Goal: Task Accomplishment & Management: Manage account settings

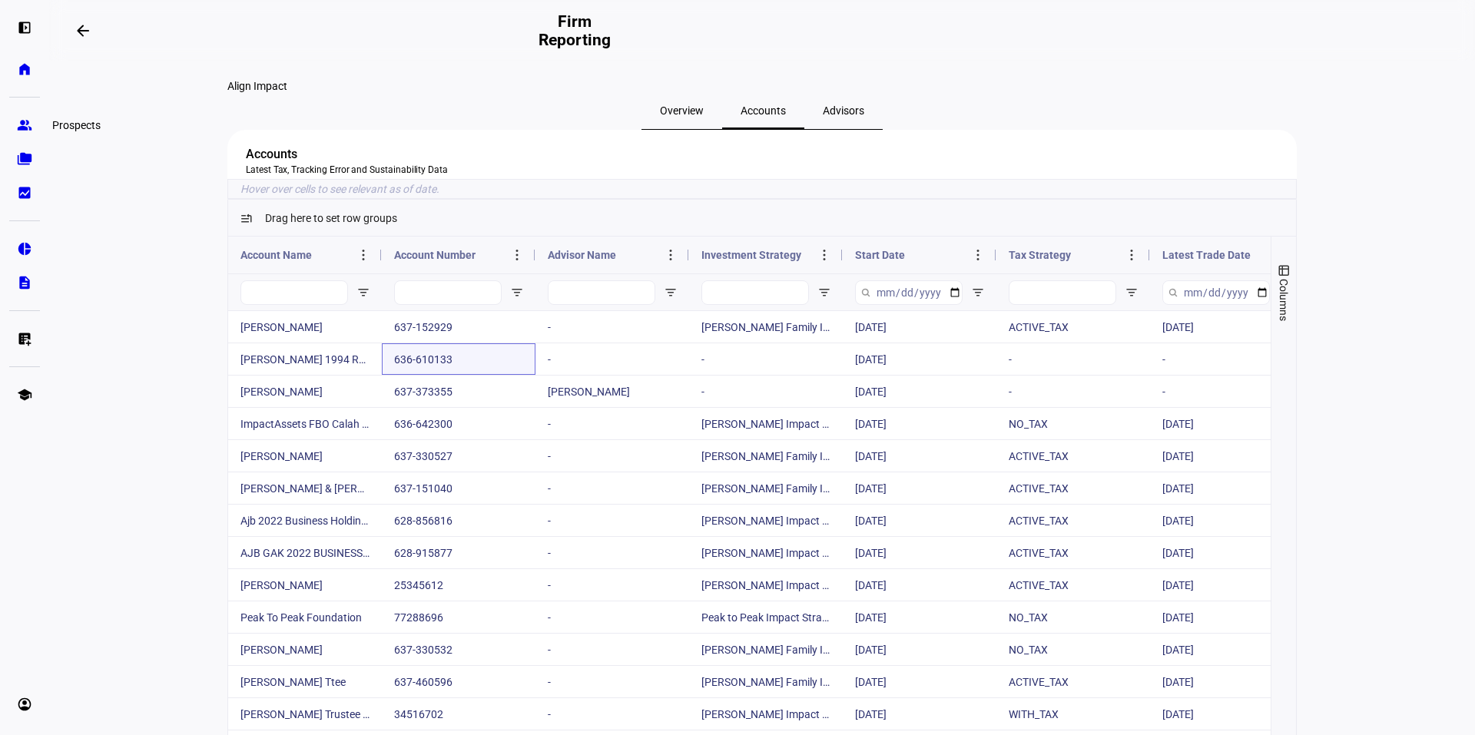
click at [24, 128] on eth-mat-symbol "group" at bounding box center [24, 125] width 15 height 15
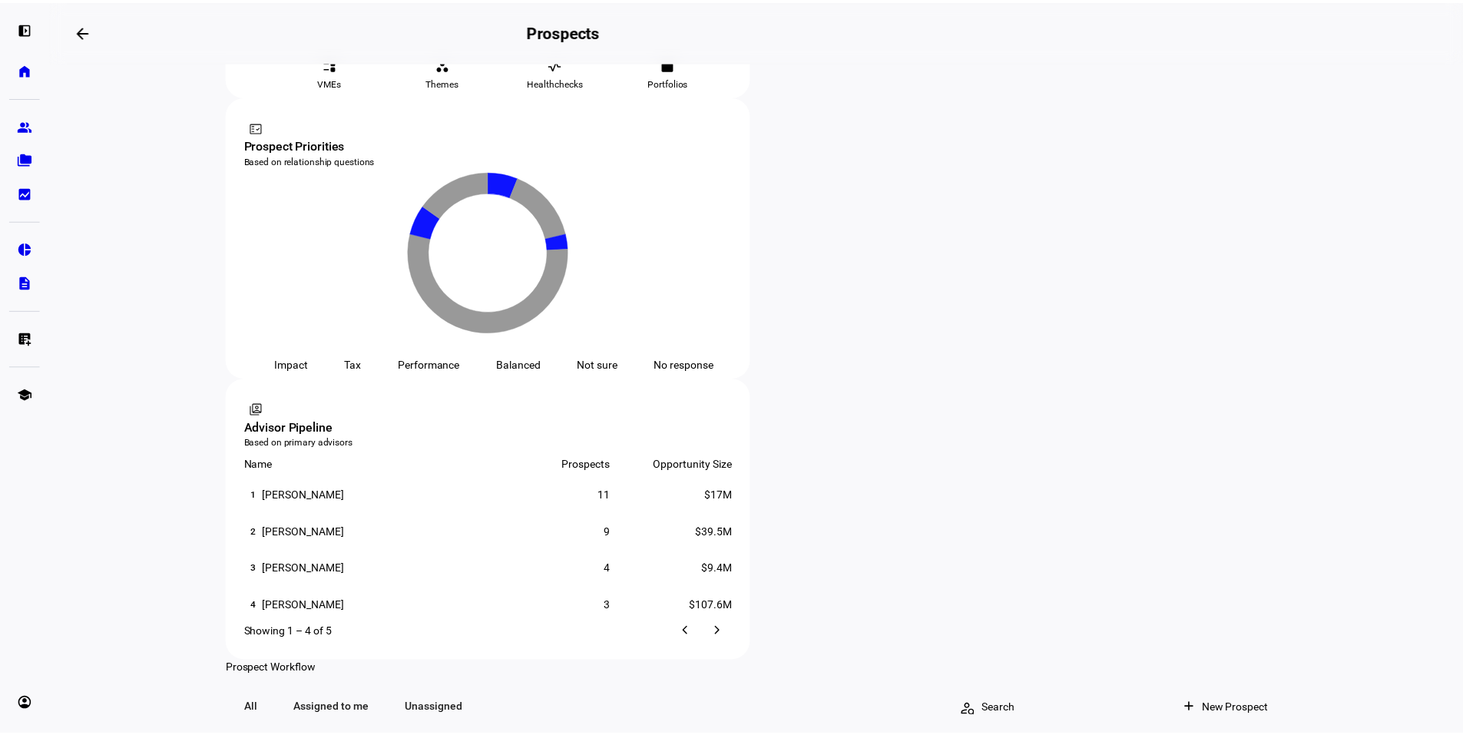
scroll to position [832, 0]
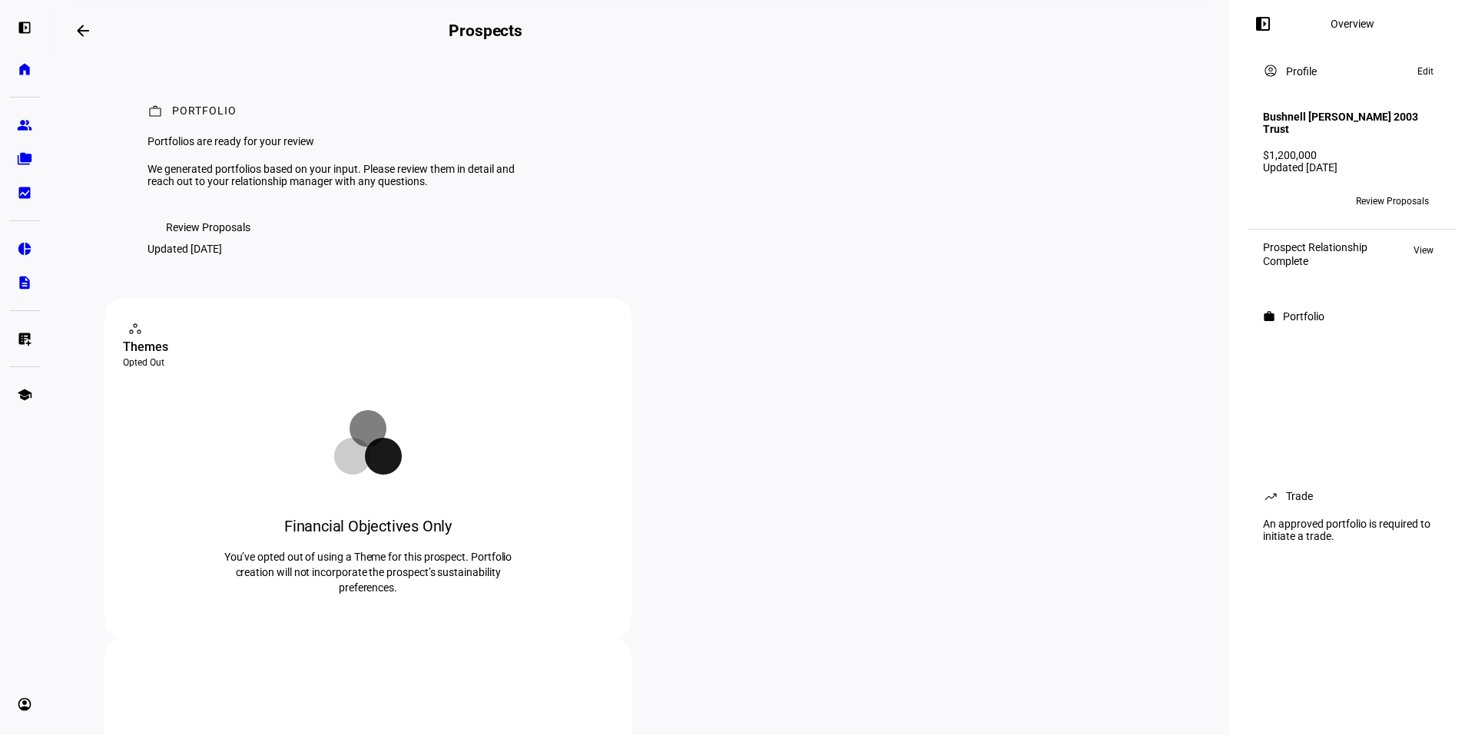
click at [1417, 76] on span "Edit" at bounding box center [1425, 71] width 16 height 18
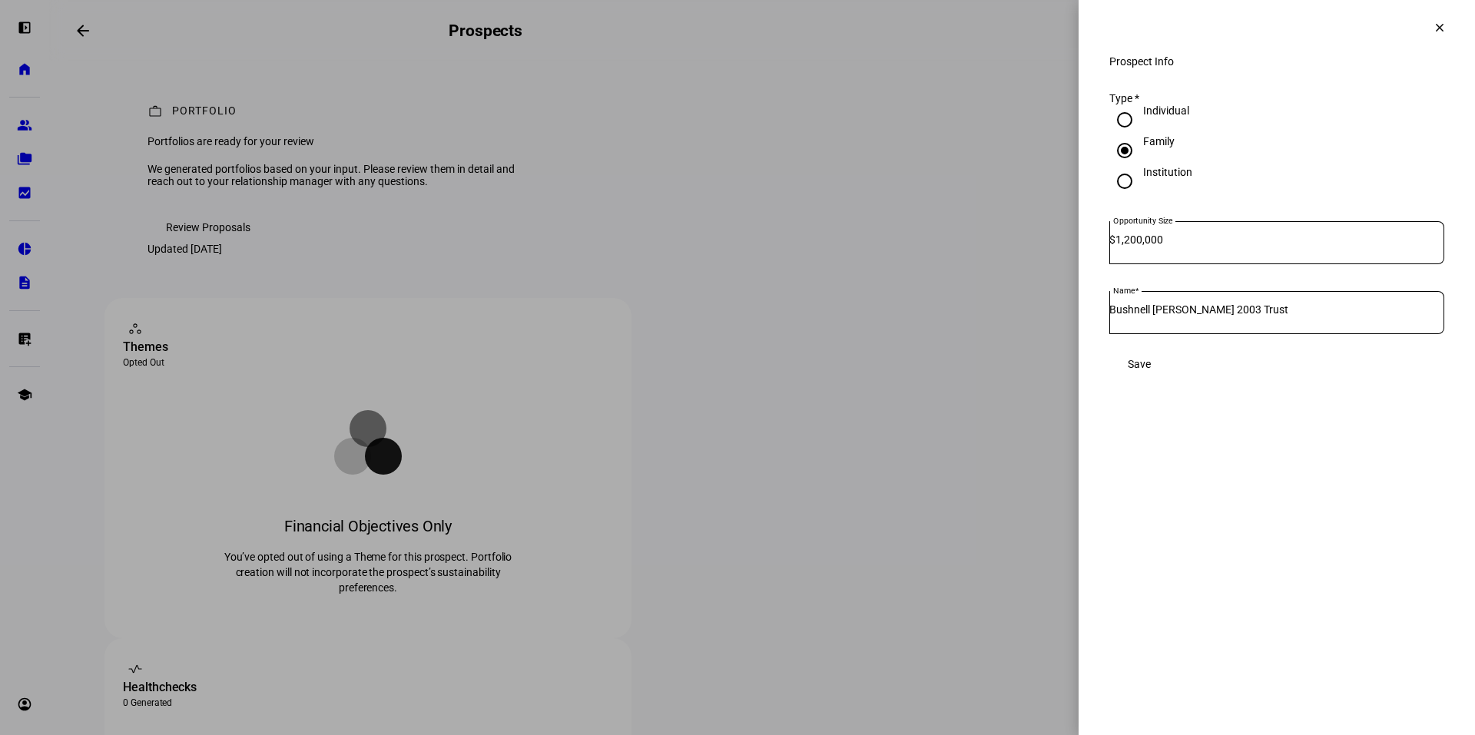
click at [1252, 316] on input "Bushnell [PERSON_NAME] 2003 Trust" at bounding box center [1276, 309] width 335 height 12
drag, startPoint x: 1290, startPoint y: 323, endPoint x: 1068, endPoint y: 321, distance: 222.0
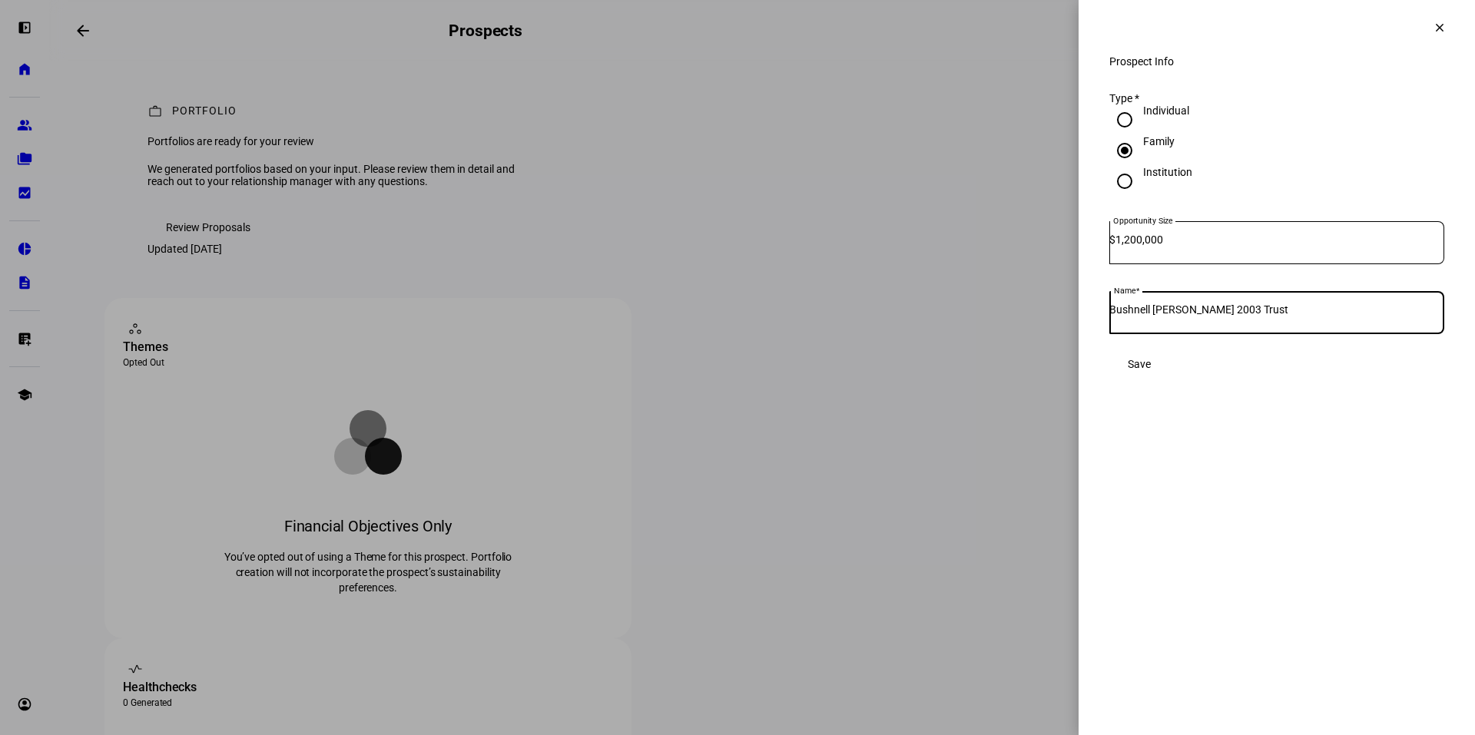
click at [1068, 321] on div "Prospect Info clear Prospect Info Type * Individual Family Institution Opportun…" at bounding box center [737, 367] width 1475 height 735
type input "[PERSON_NAME] 401k"
click at [1169, 372] on span at bounding box center [1139, 364] width 60 height 31
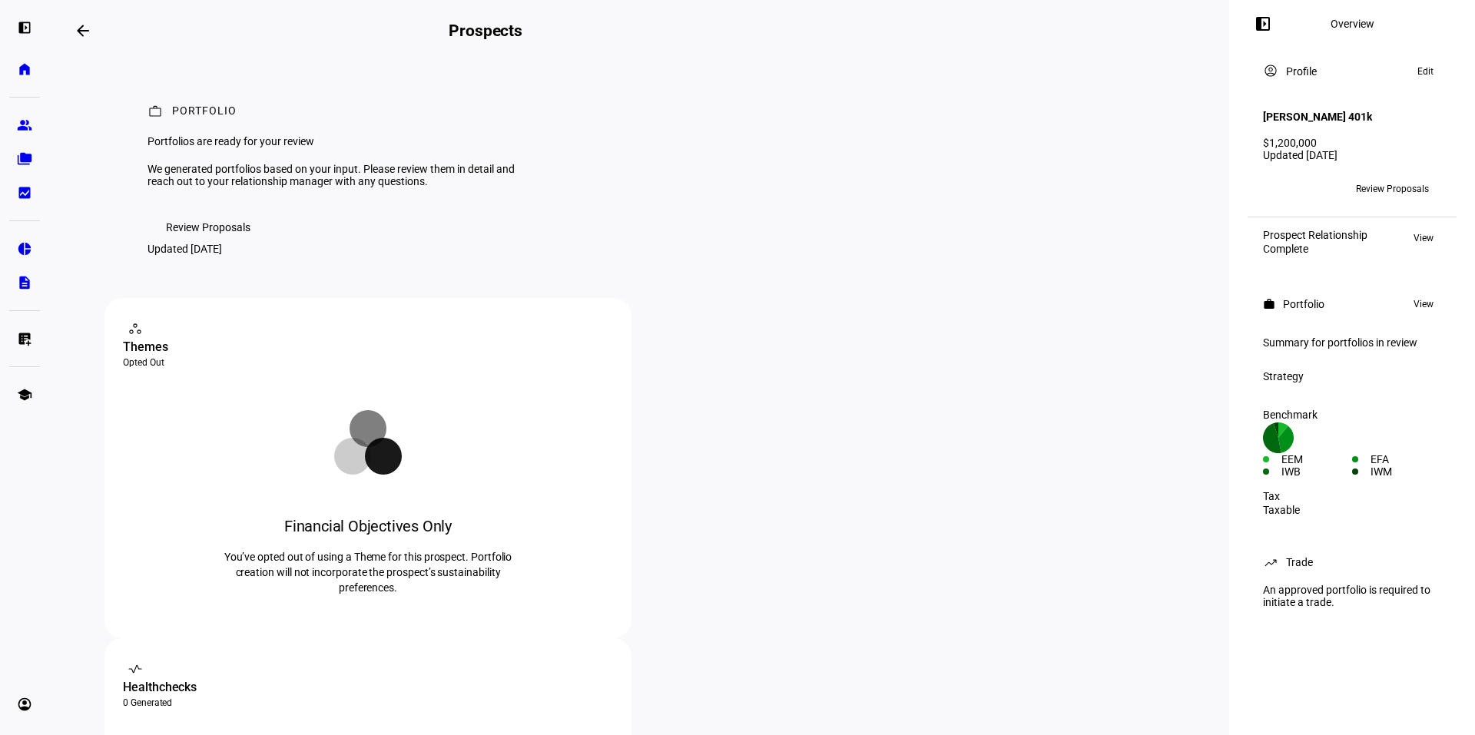
click at [242, 243] on span "Review Proposals" at bounding box center [208, 227] width 84 height 31
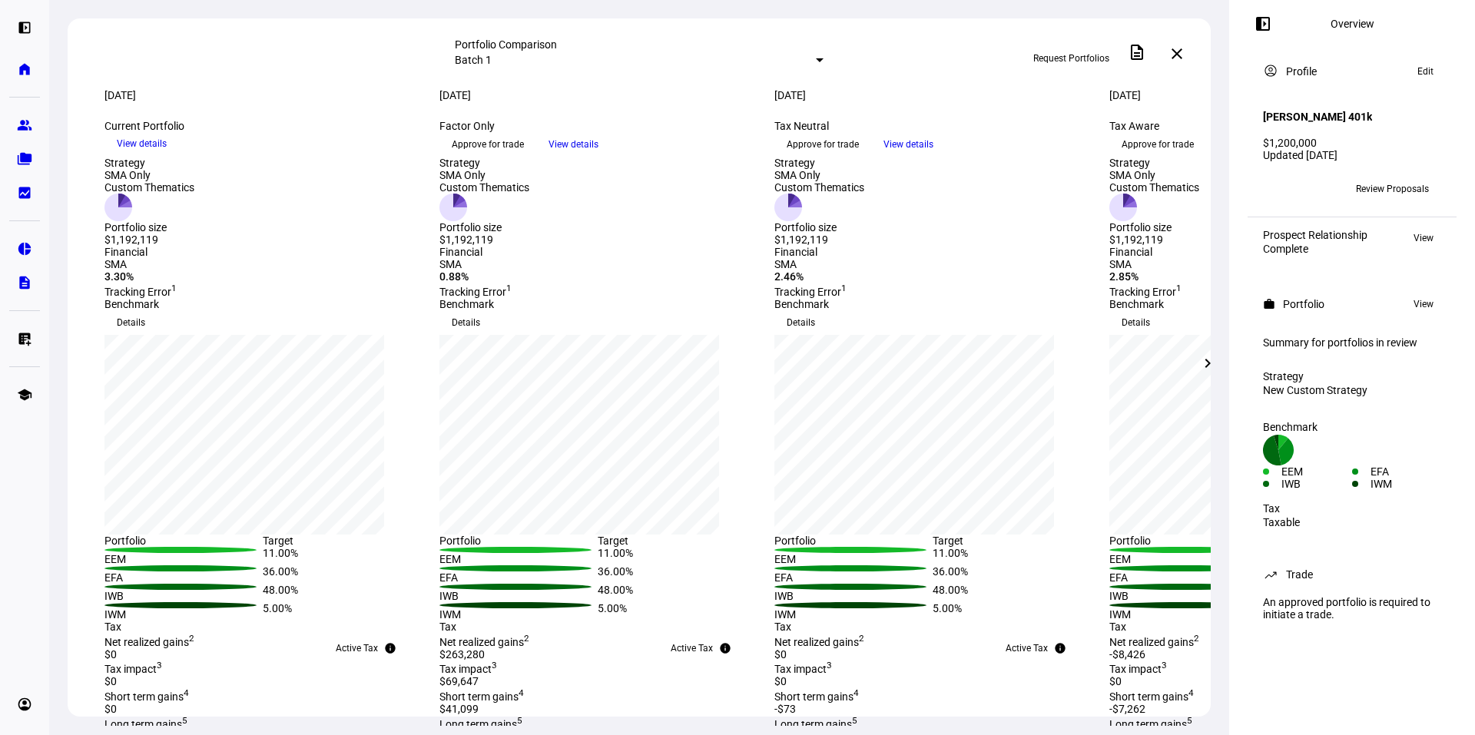
click at [598, 156] on span "View details" at bounding box center [573, 144] width 50 height 23
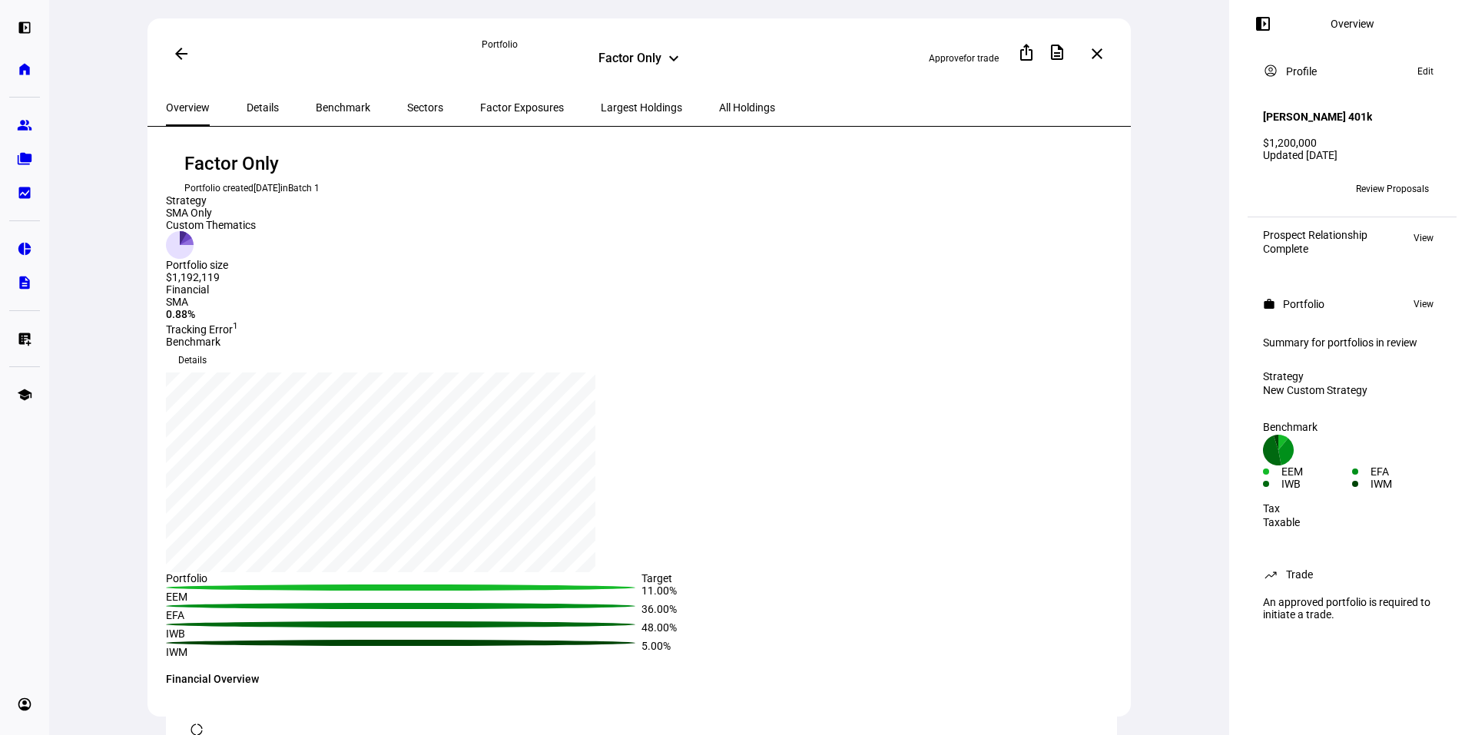
click at [488, 105] on span "Factor Exposures" at bounding box center [522, 107] width 84 height 11
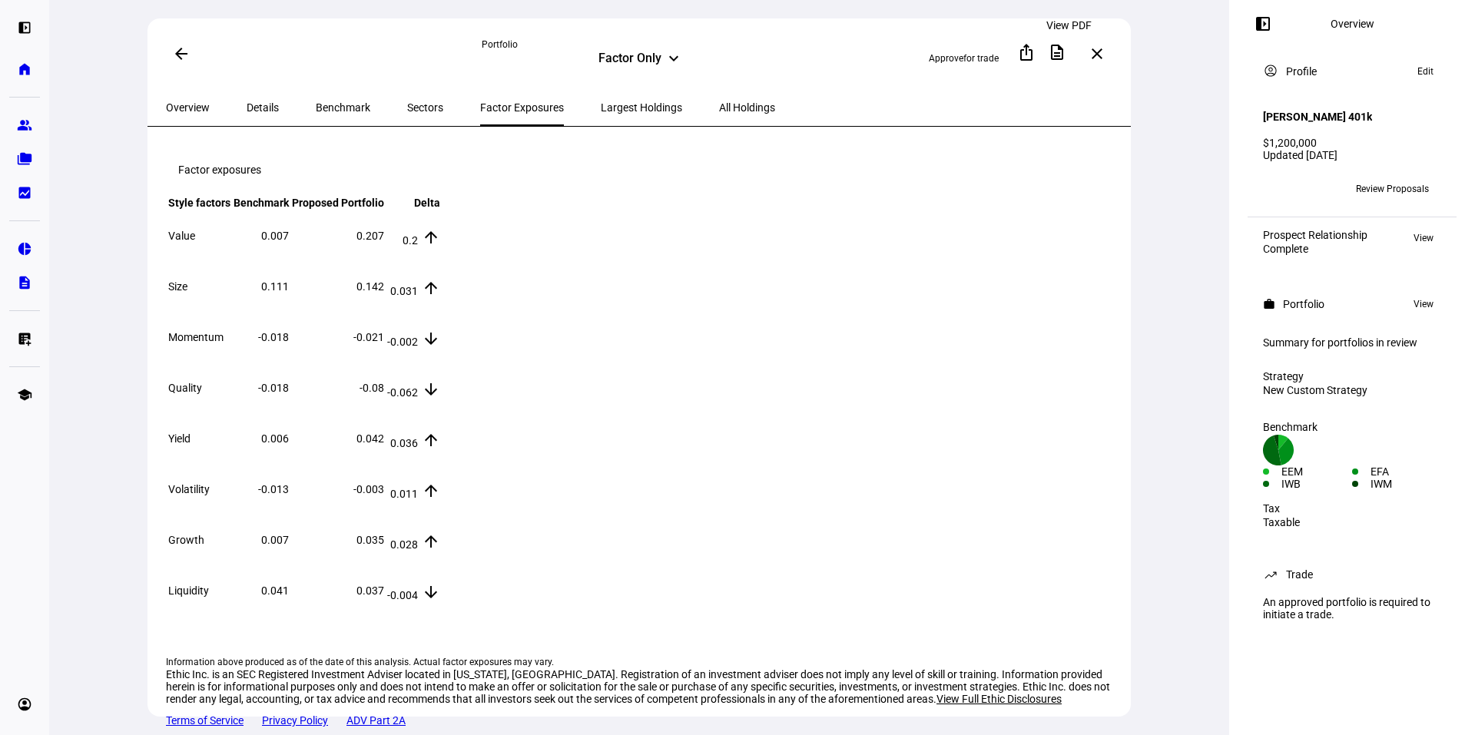
click at [1067, 59] on span at bounding box center [1057, 52] width 37 height 37
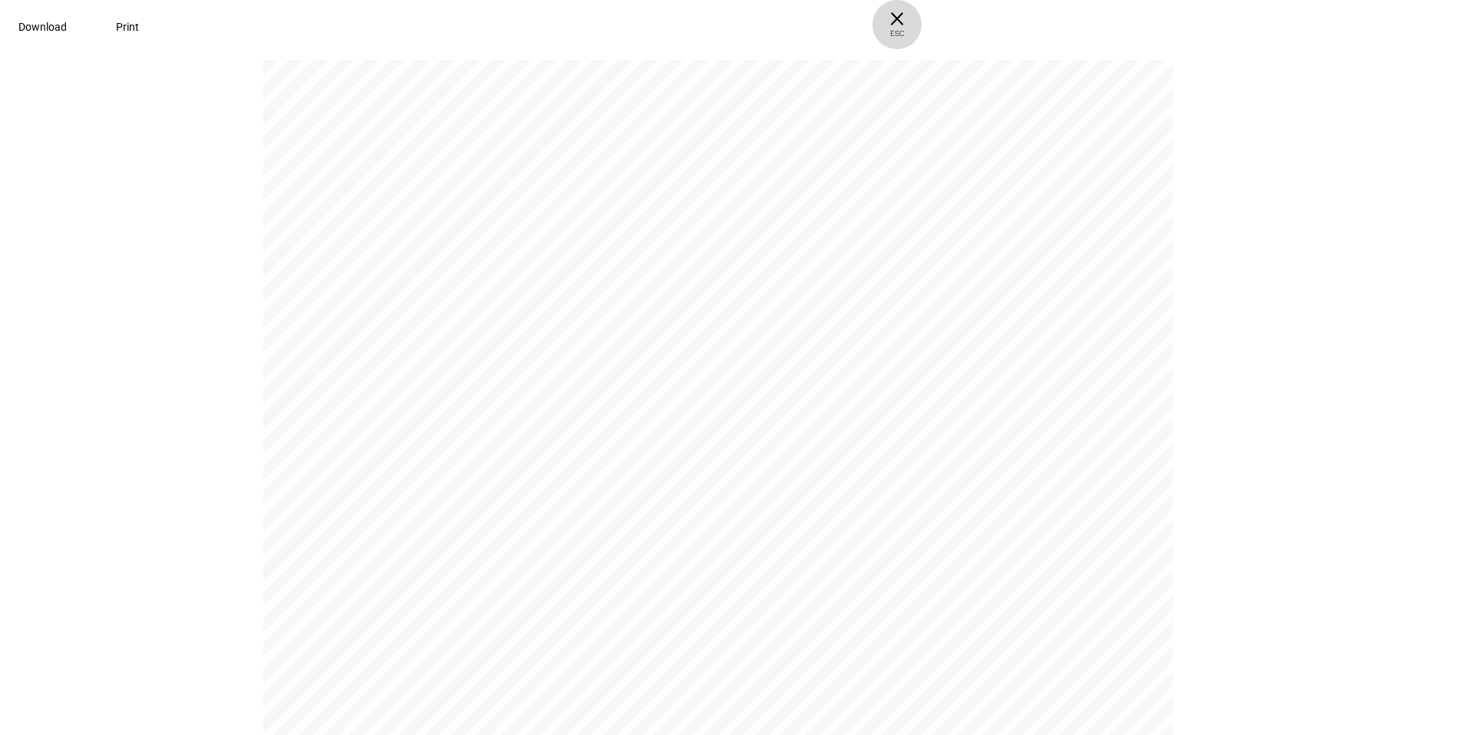
click at [922, 25] on span "× ESC" at bounding box center [897, 24] width 49 height 49
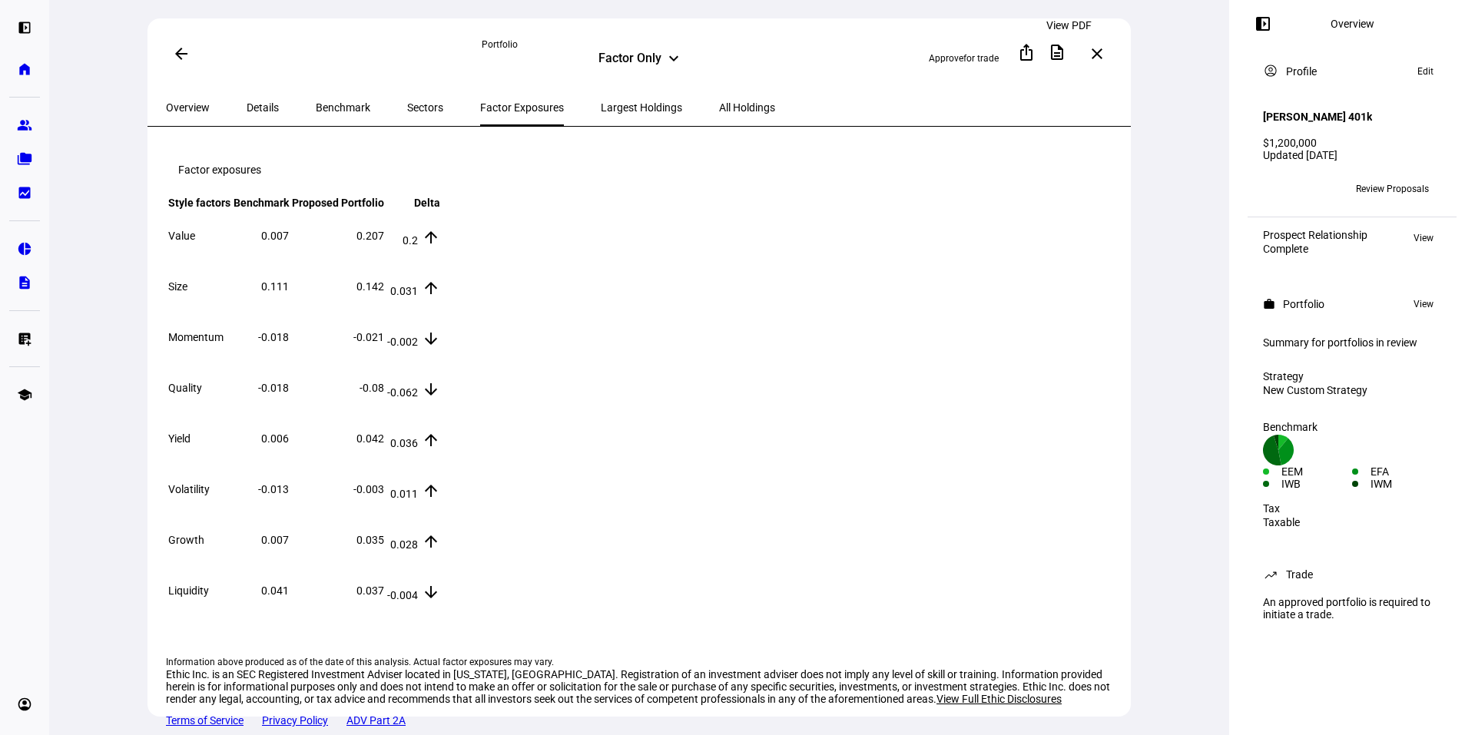
click at [1054, 53] on span at bounding box center [1057, 52] width 37 height 37
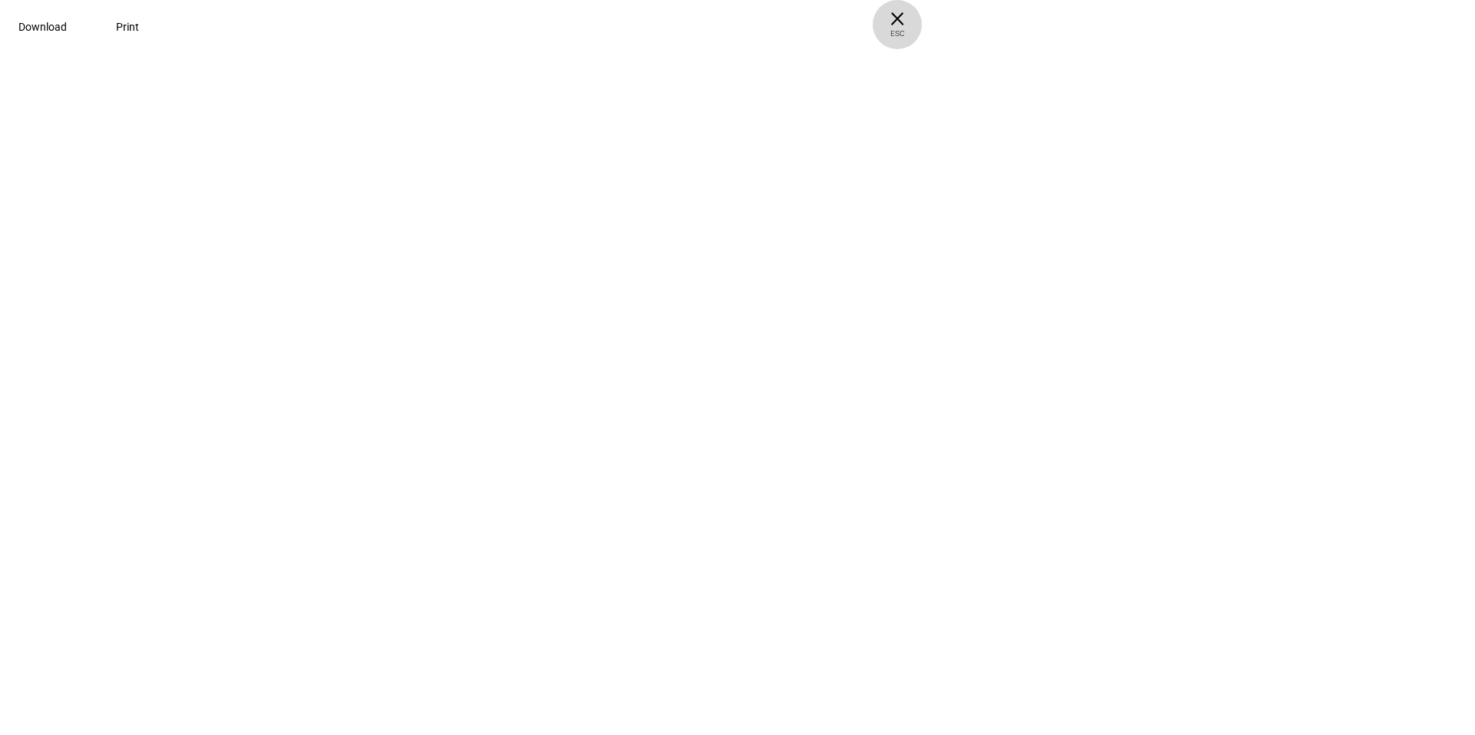
click at [922, 12] on span "× ESC" at bounding box center [897, 24] width 49 height 49
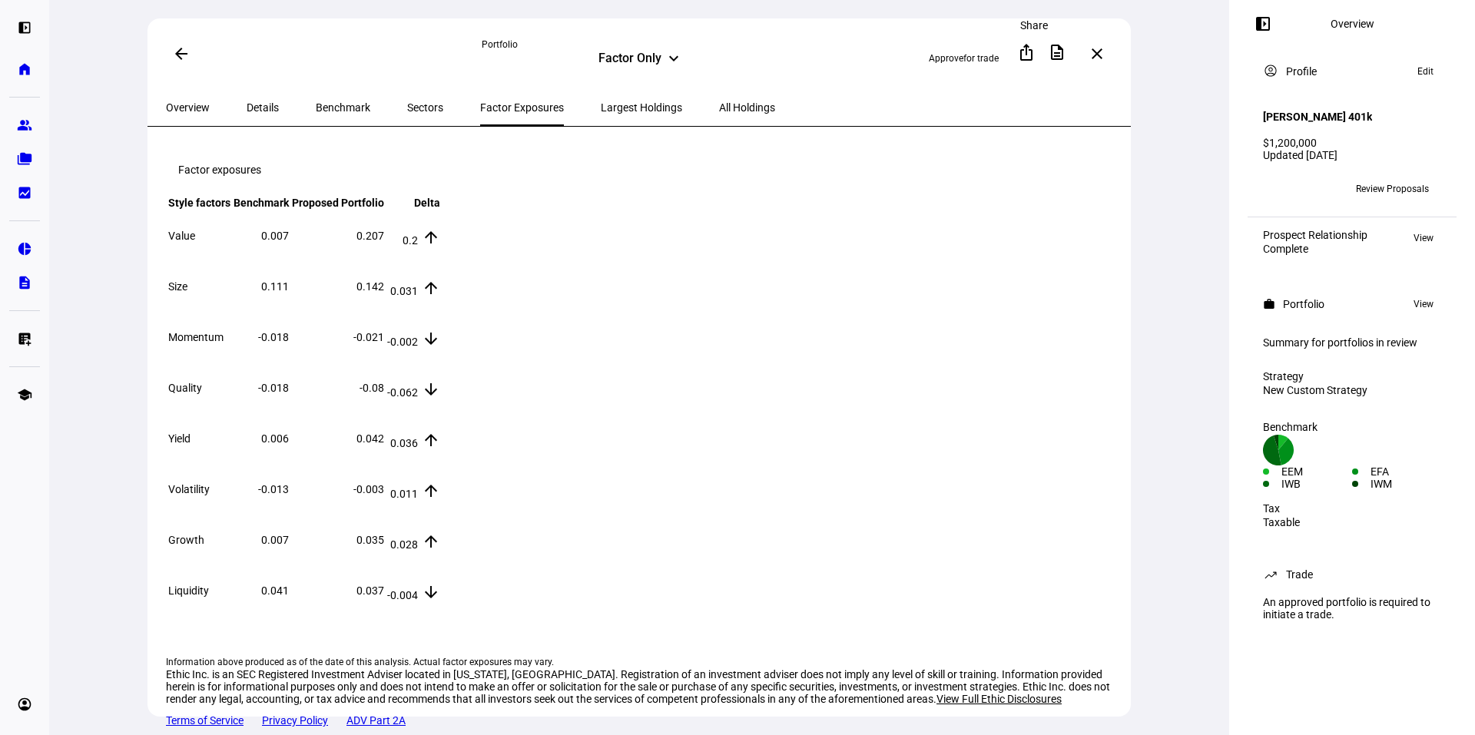
click at [1027, 50] on mat-icon "ios_share" at bounding box center [1026, 52] width 18 height 18
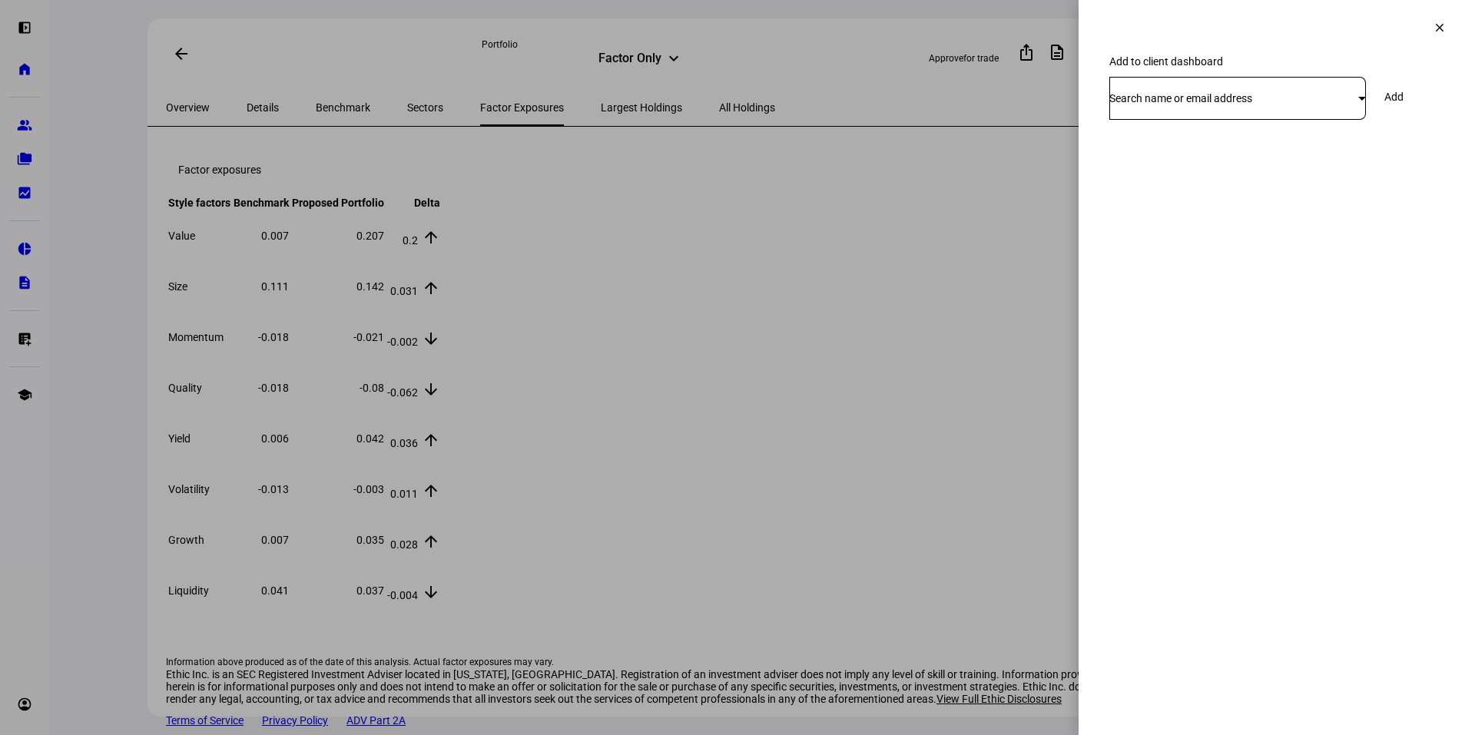
click at [1435, 30] on mat-icon "clear" at bounding box center [1440, 28] width 14 height 14
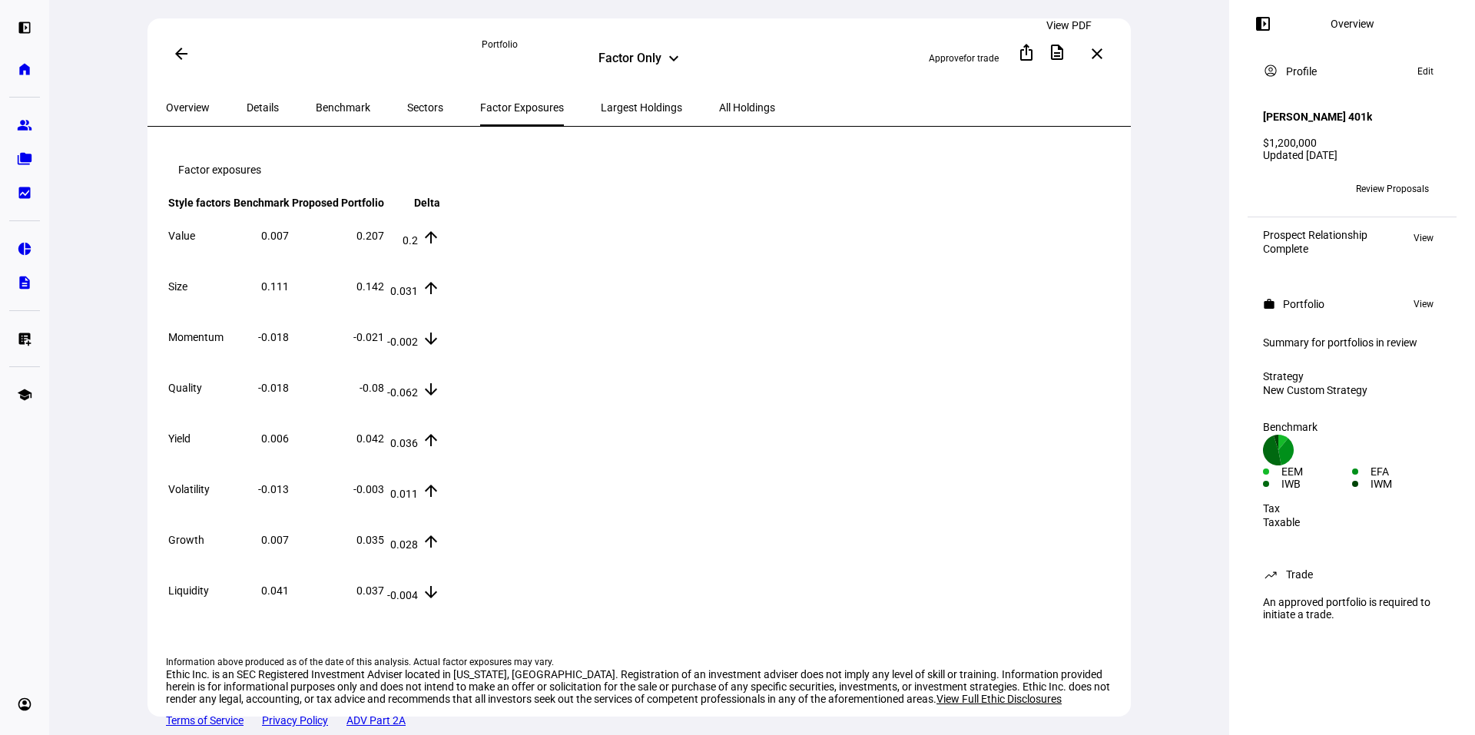
click at [1066, 53] on mat-icon "description" at bounding box center [1057, 52] width 18 height 18
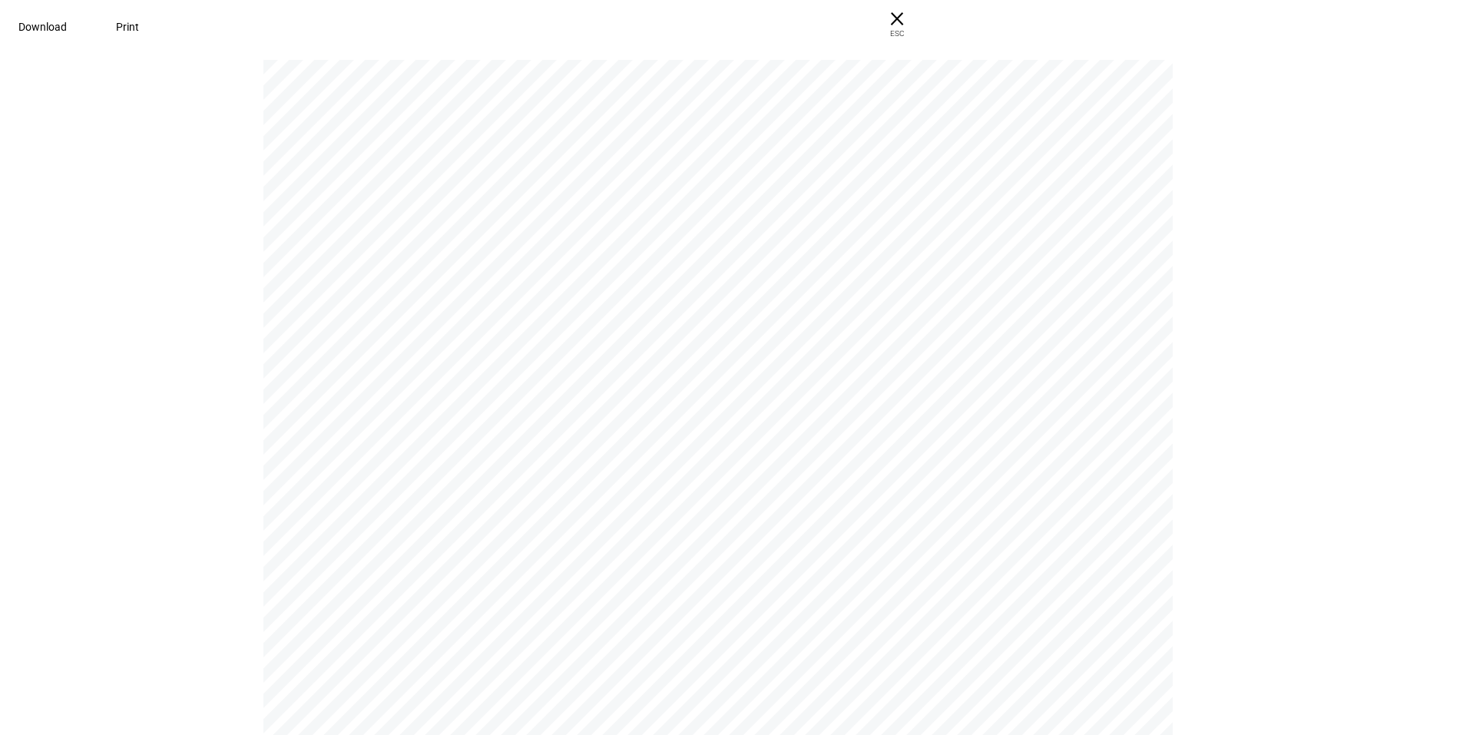
click at [67, 24] on span "Download" at bounding box center [42, 27] width 48 height 12
click at [1267, 510] on pdf-viewer "P O RT F O L I O Portfolios are ready for your review We generated portfolios b…" at bounding box center [731, 397] width 1453 height 676
click at [922, 21] on span "× ESC" at bounding box center [897, 24] width 49 height 49
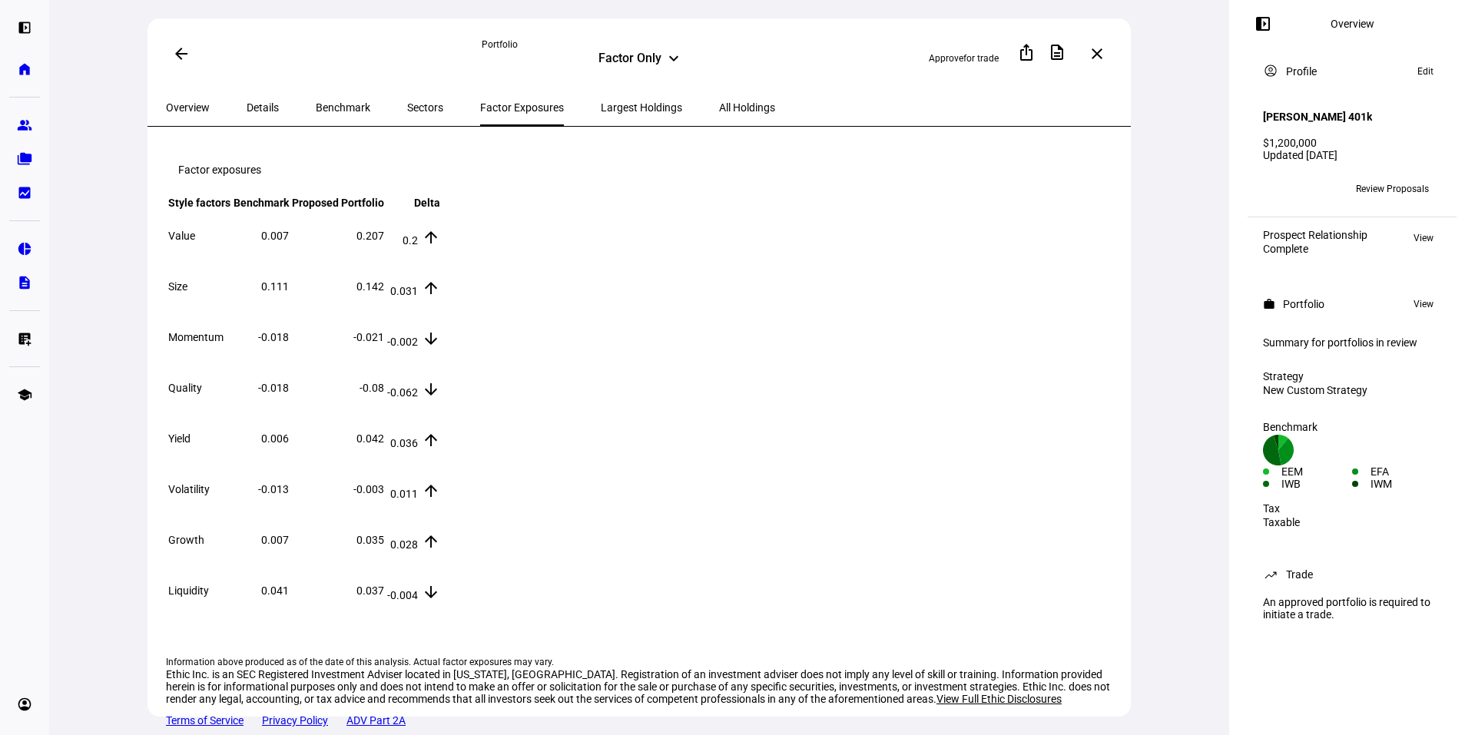
scroll to position [0, 0]
click at [946, 54] on span "Approve" at bounding box center [946, 58] width 35 height 11
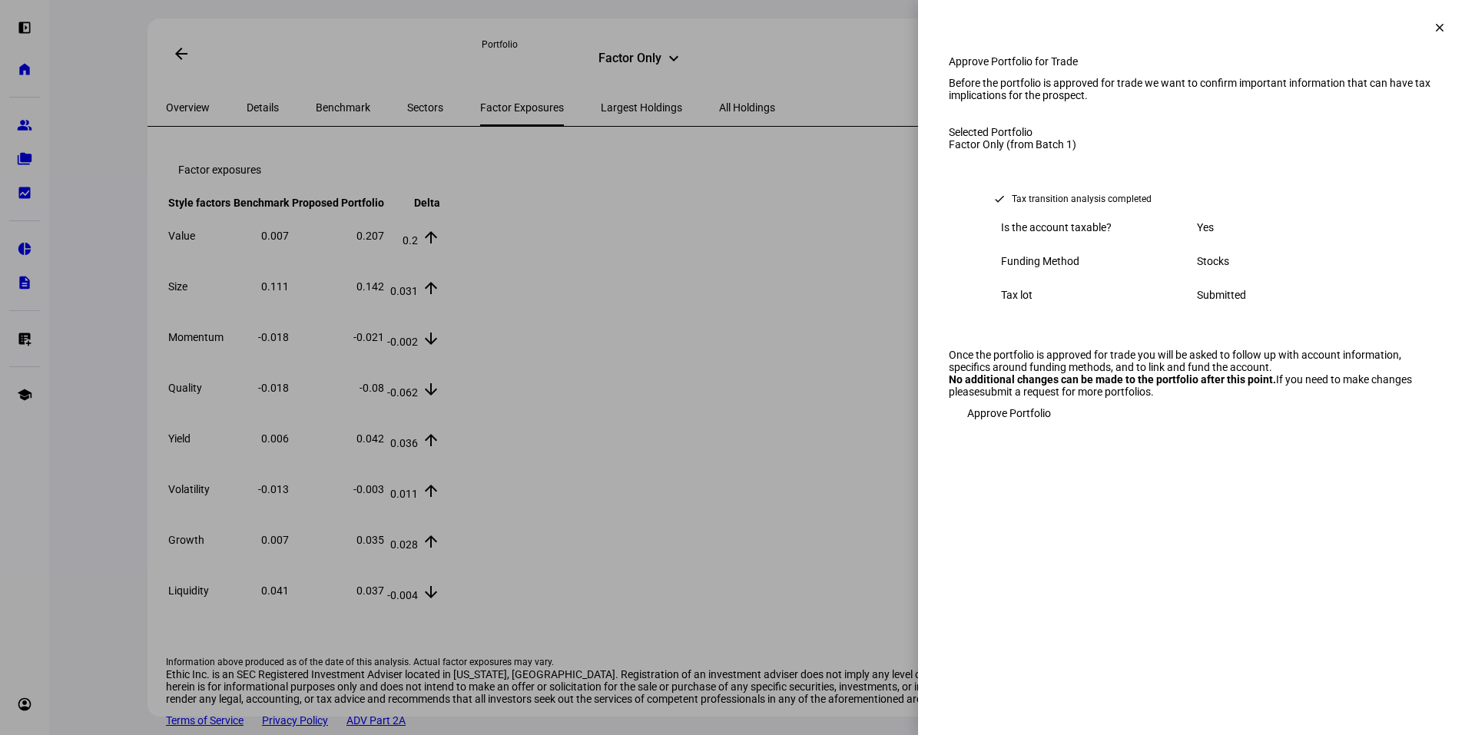
click at [857, 230] on div at bounding box center [737, 367] width 1475 height 735
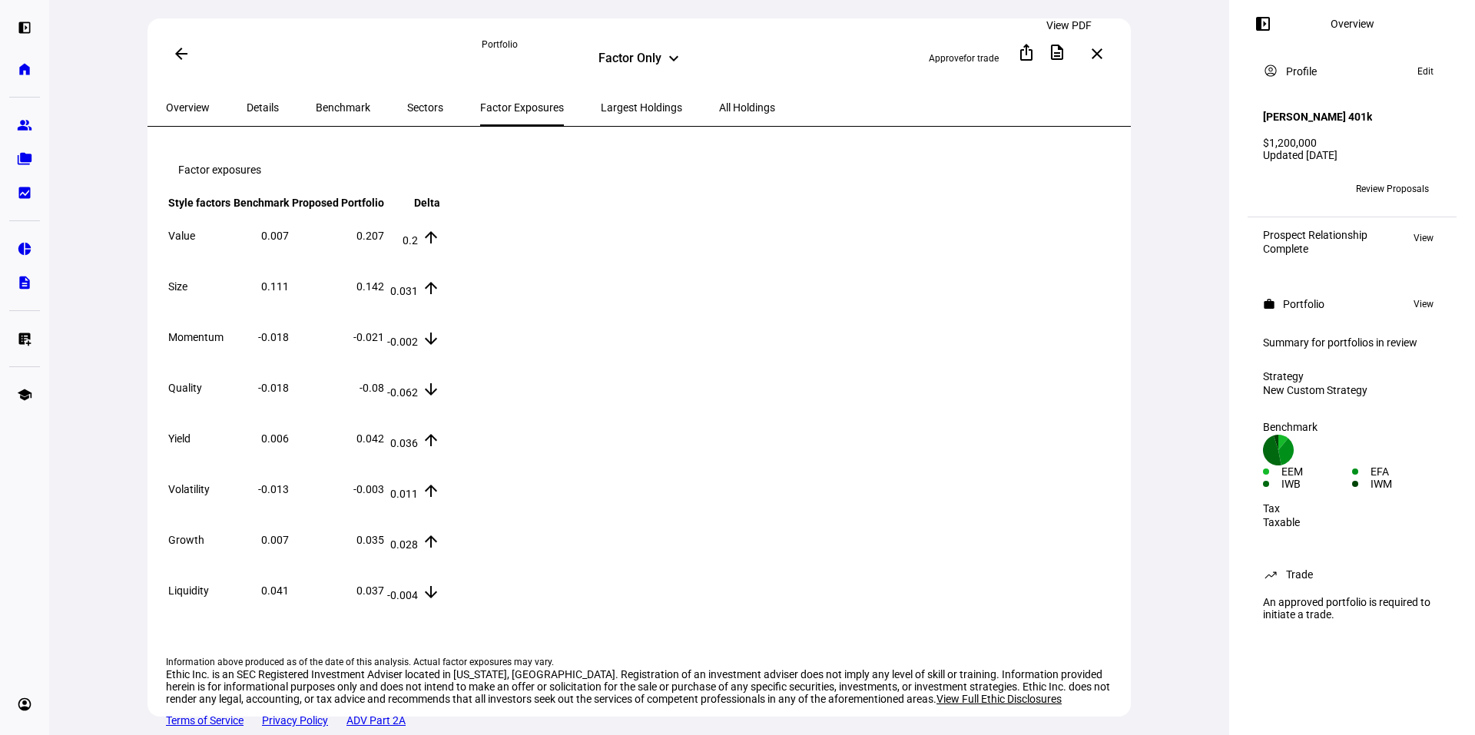
click at [1062, 48] on mat-icon "description" at bounding box center [1057, 52] width 18 height 18
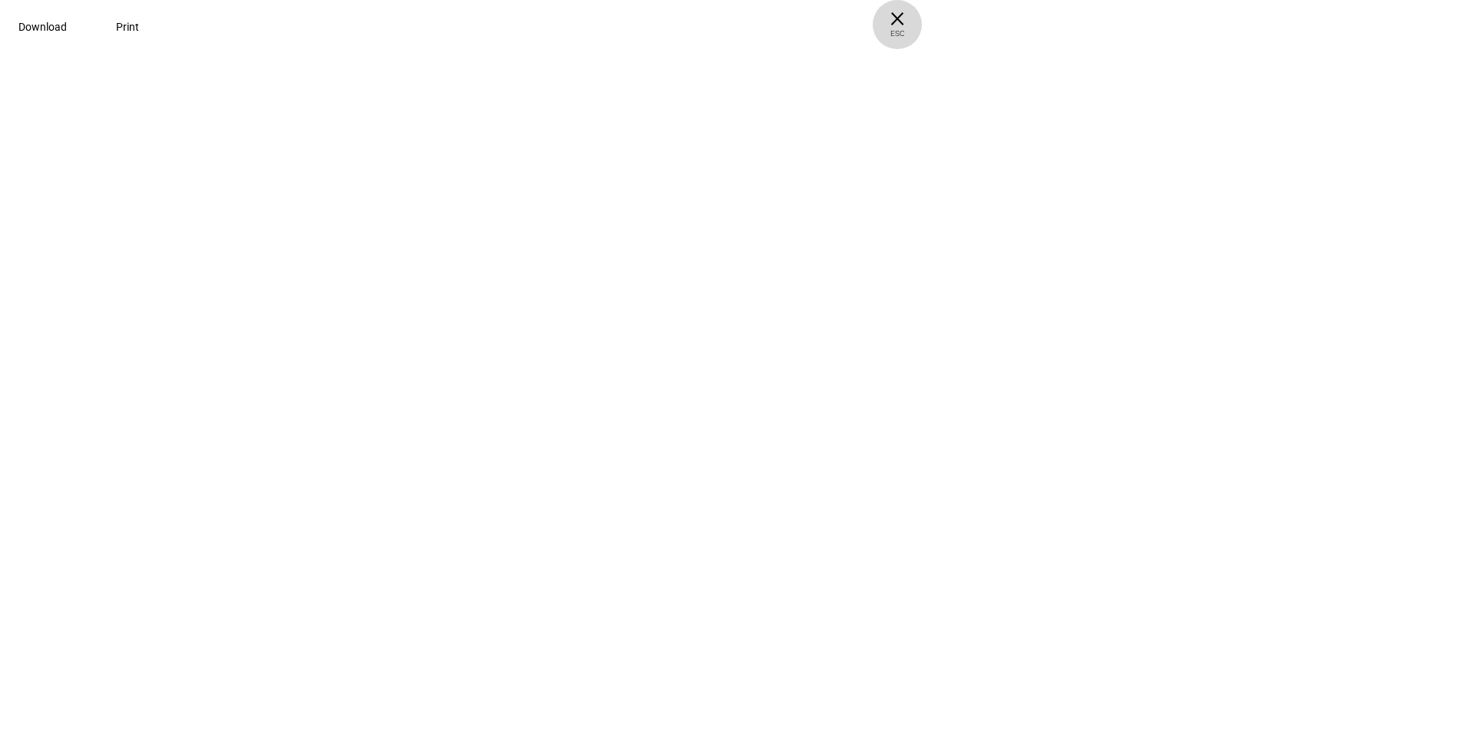
click at [922, 24] on span "× ESC" at bounding box center [897, 24] width 49 height 49
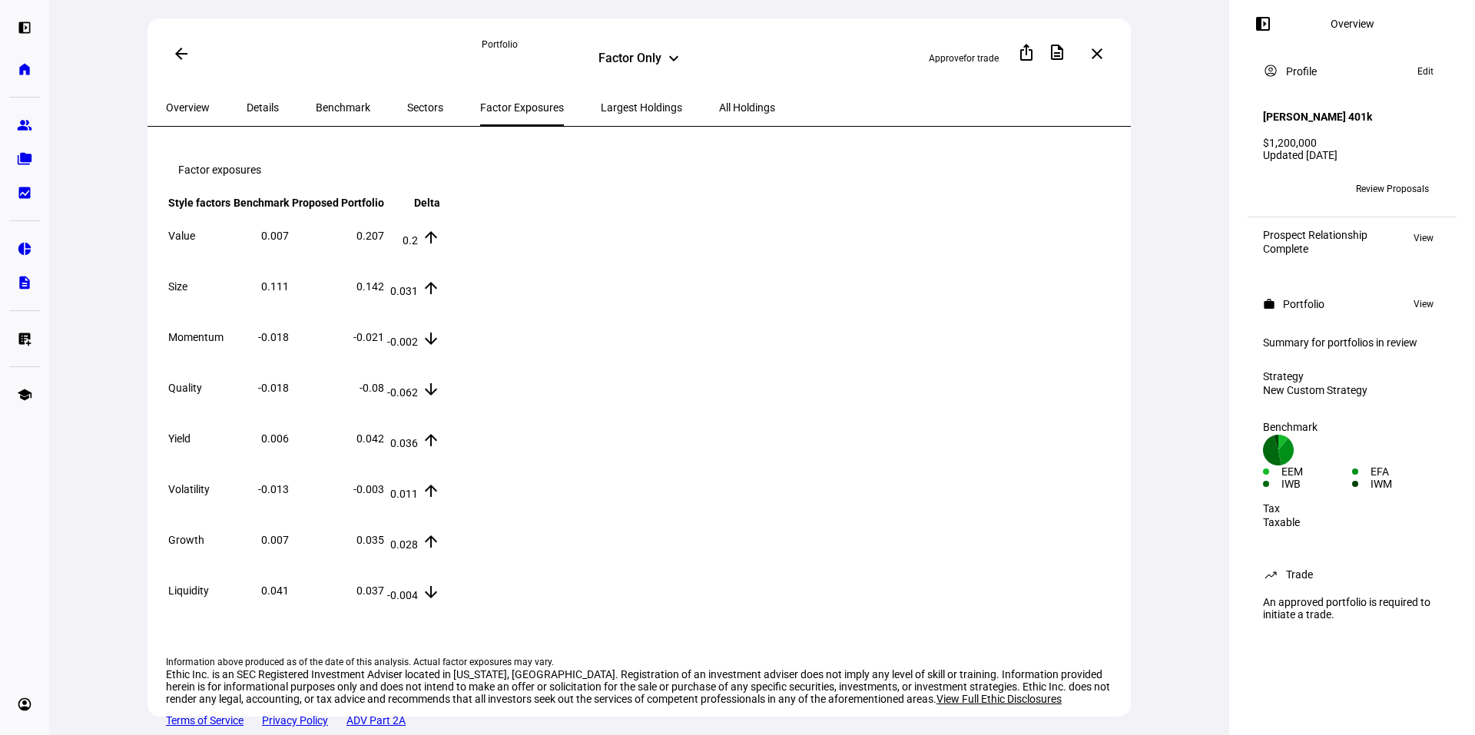
click at [184, 102] on span "Overview" at bounding box center [188, 107] width 44 height 11
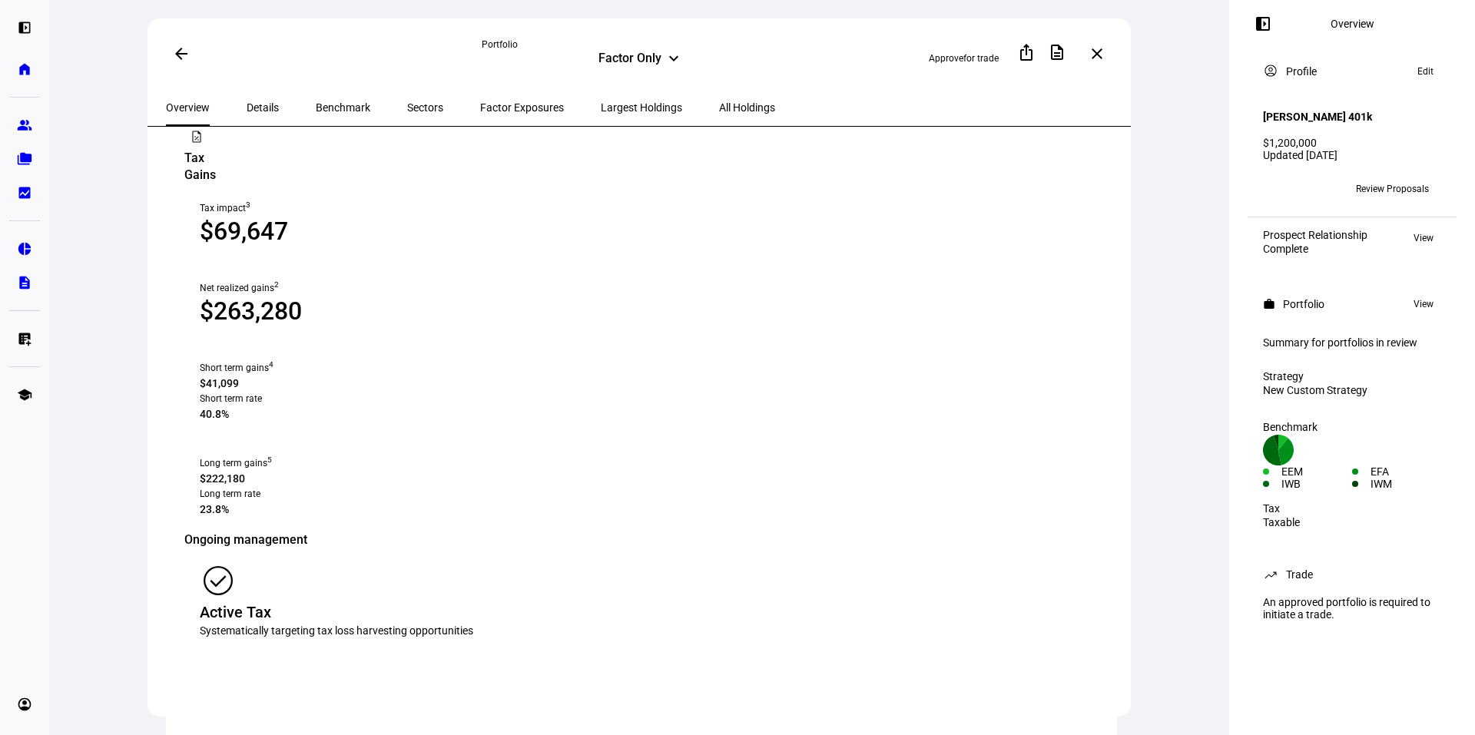
scroll to position [1414, 0]
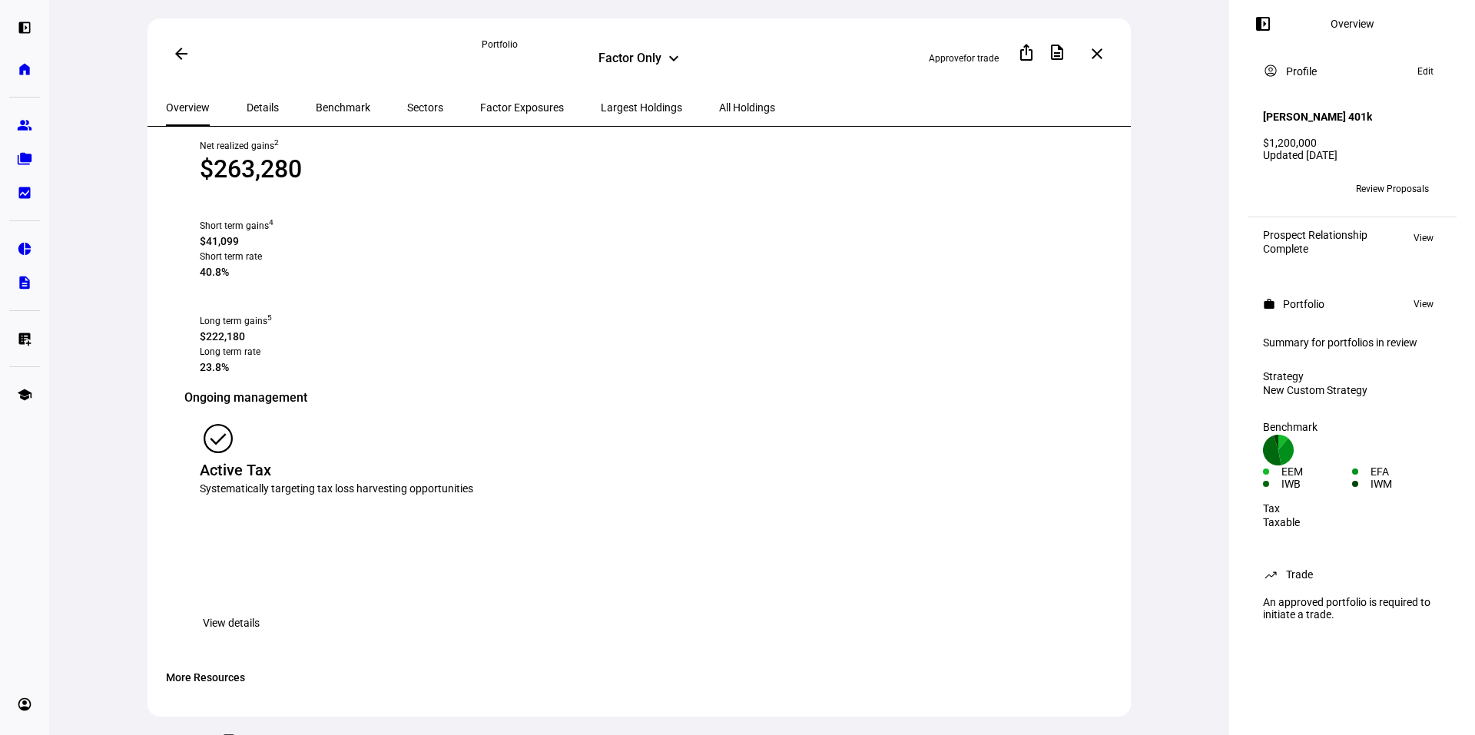
click at [1431, 73] on span "Edit" at bounding box center [1425, 71] width 16 height 18
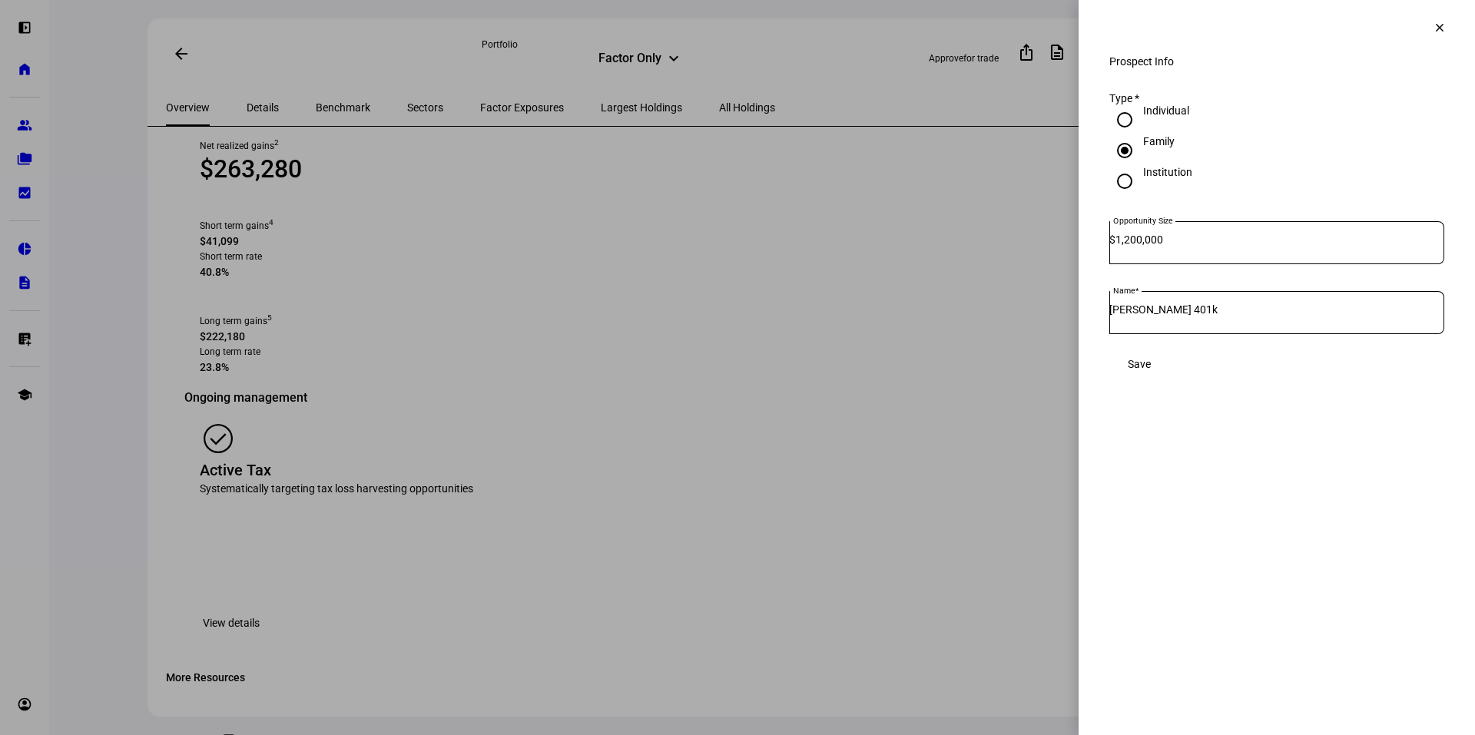
click at [1220, 316] on input "[PERSON_NAME] 401k" at bounding box center [1276, 309] width 335 height 12
type input "[PERSON_NAME] Joint Trust"
click at [1151, 370] on span "Save" at bounding box center [1139, 364] width 23 height 12
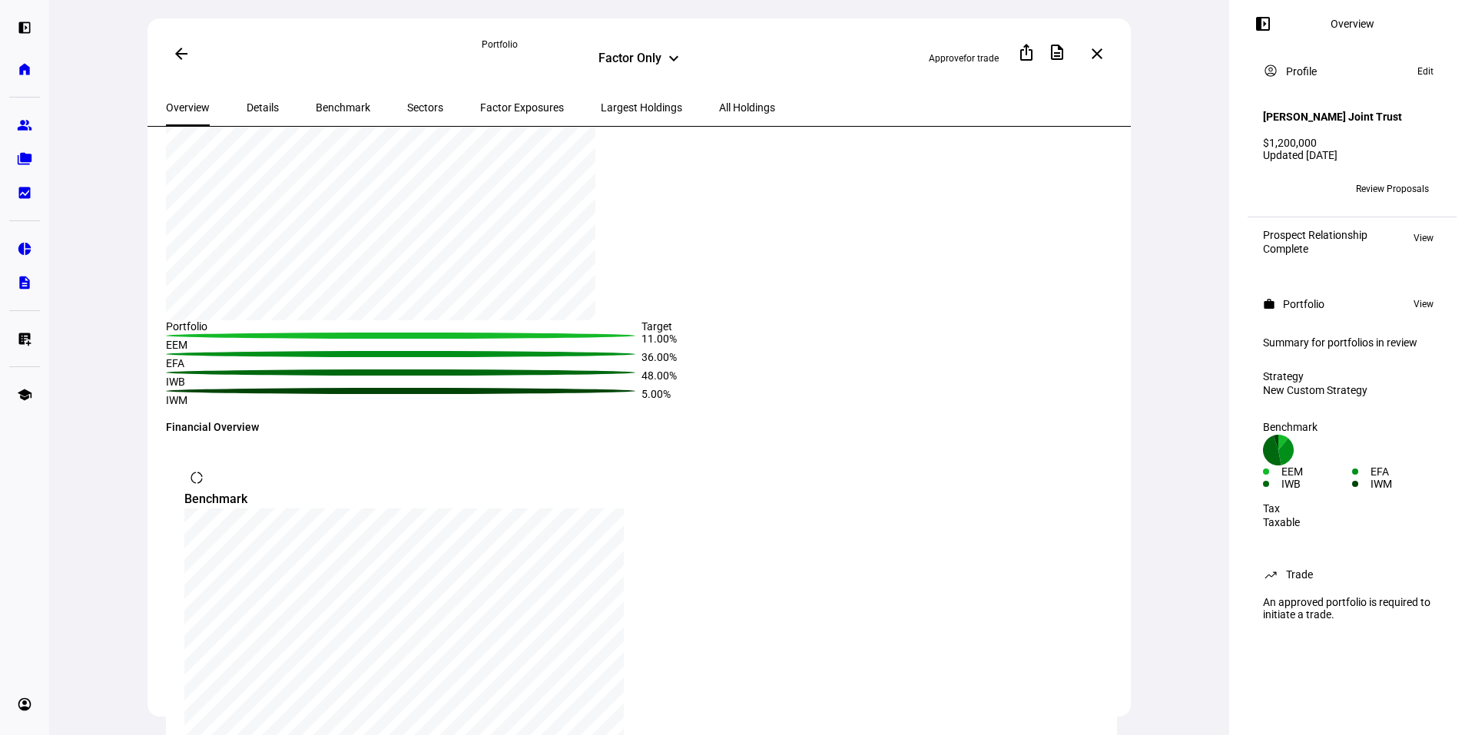
scroll to position [0, 0]
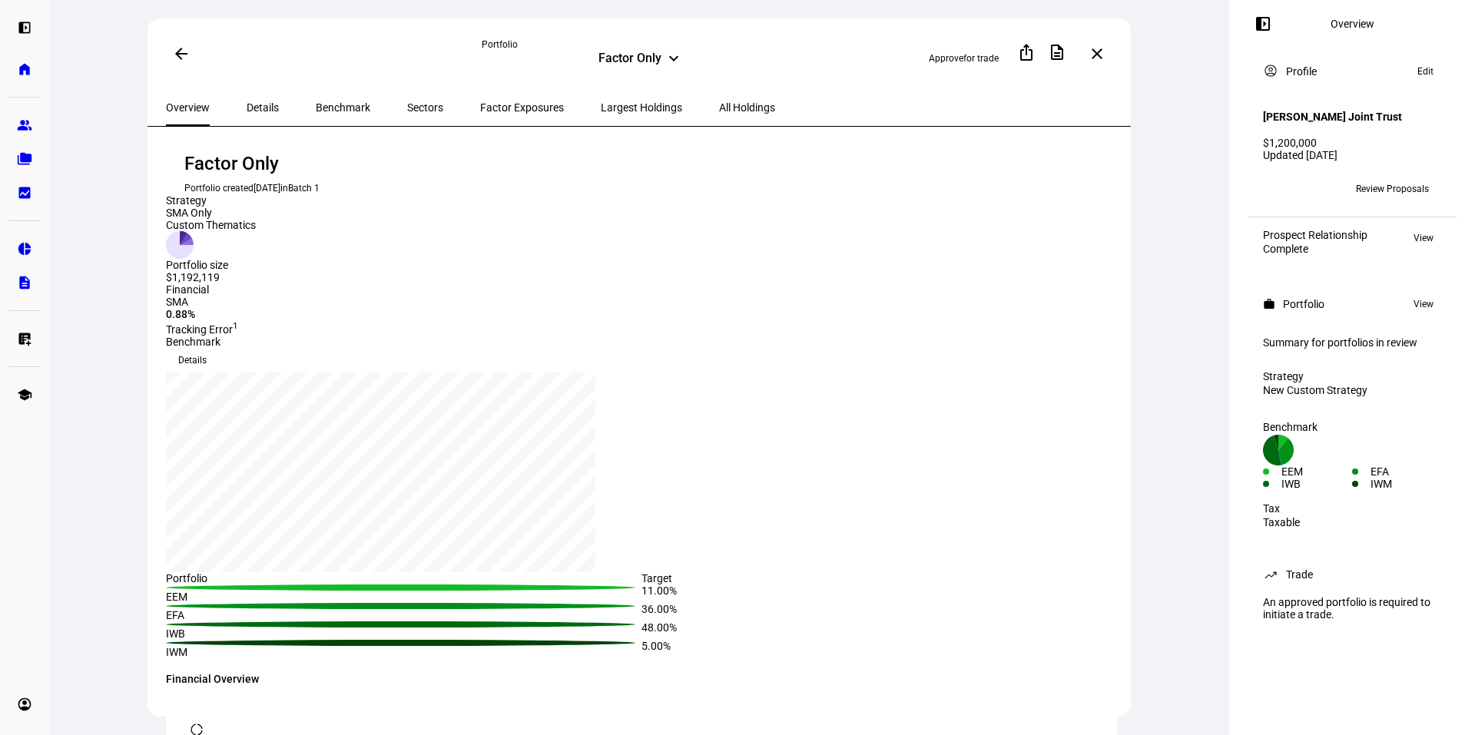
click at [189, 50] on span at bounding box center [181, 53] width 37 height 37
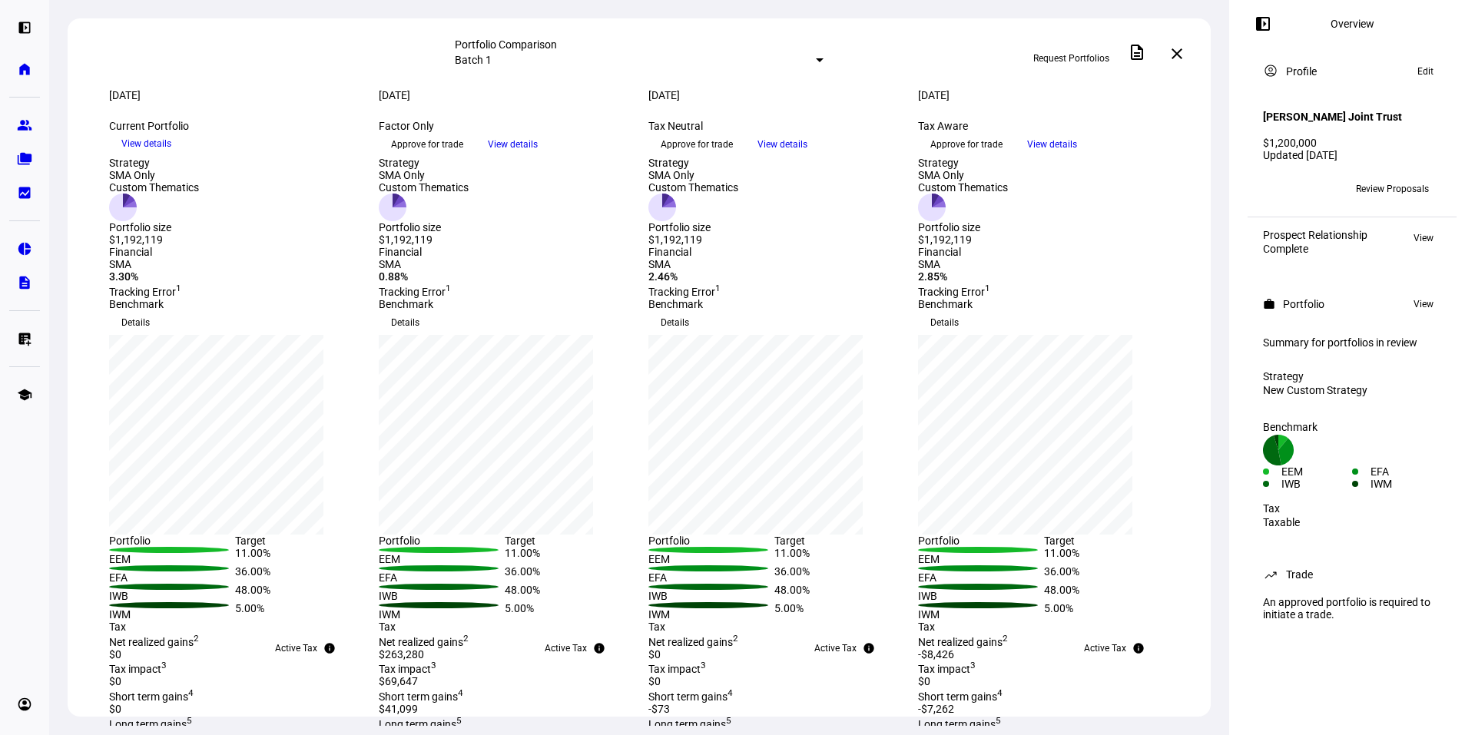
click at [807, 156] on span "View details" at bounding box center [782, 144] width 50 height 23
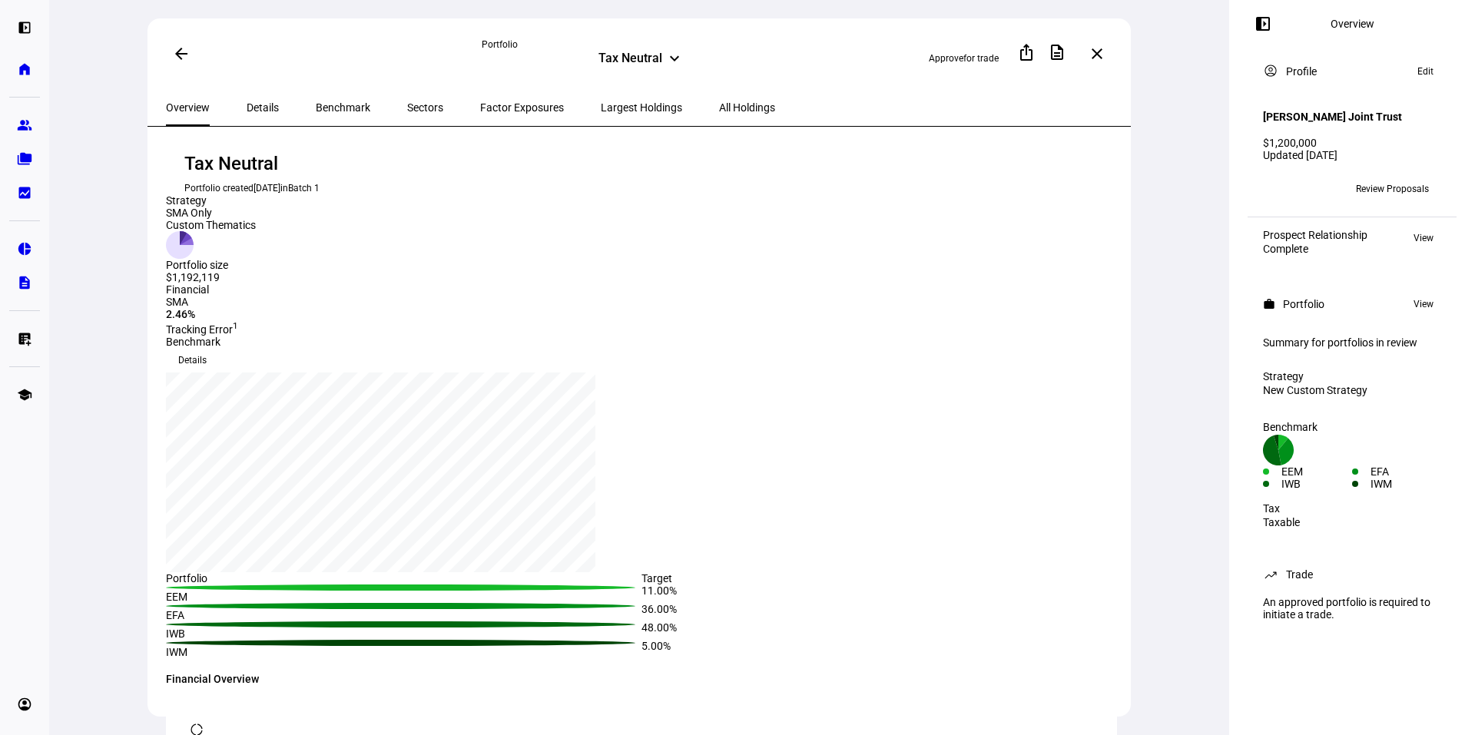
click at [271, 98] on div "Details" at bounding box center [262, 107] width 69 height 37
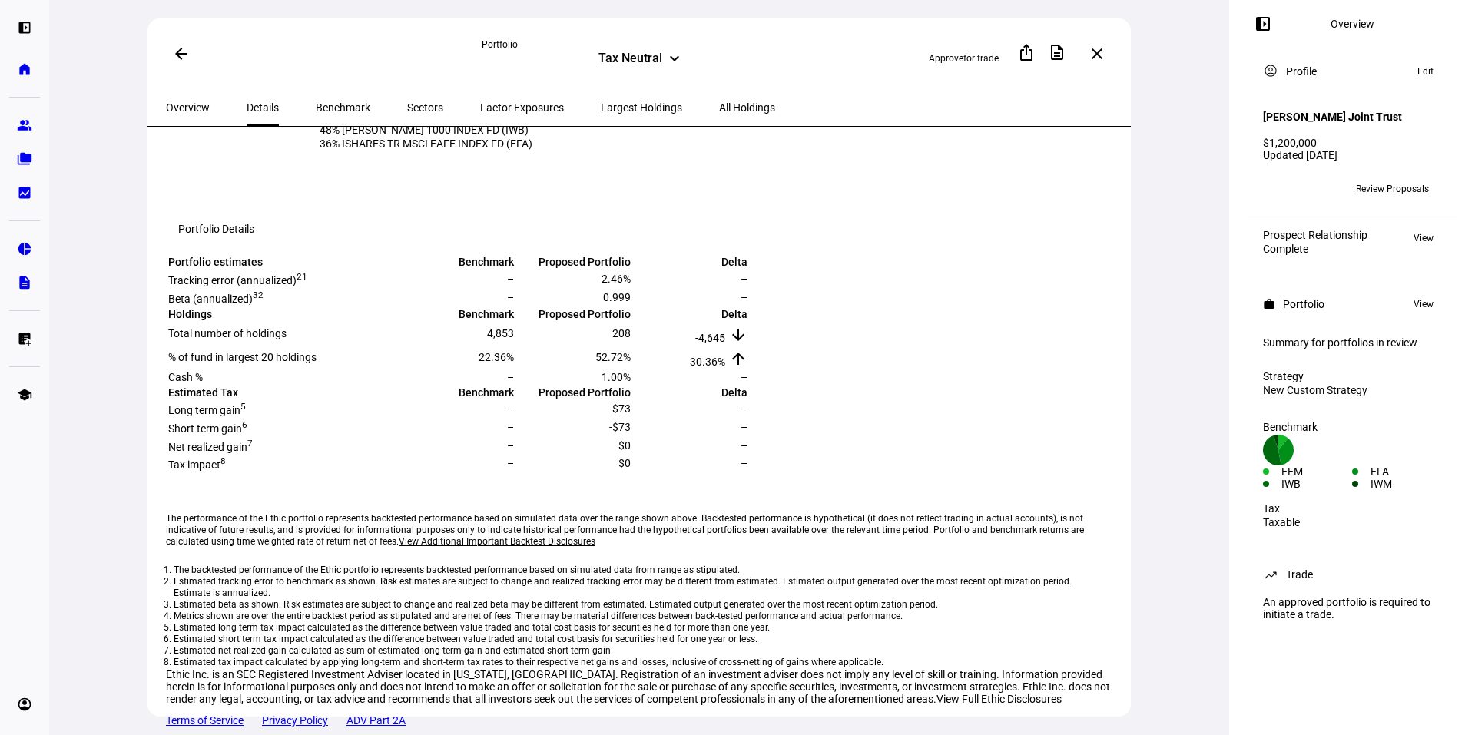
scroll to position [505, 0]
click at [166, 54] on span at bounding box center [181, 53] width 37 height 37
